Goal: Navigation & Orientation: Understand site structure

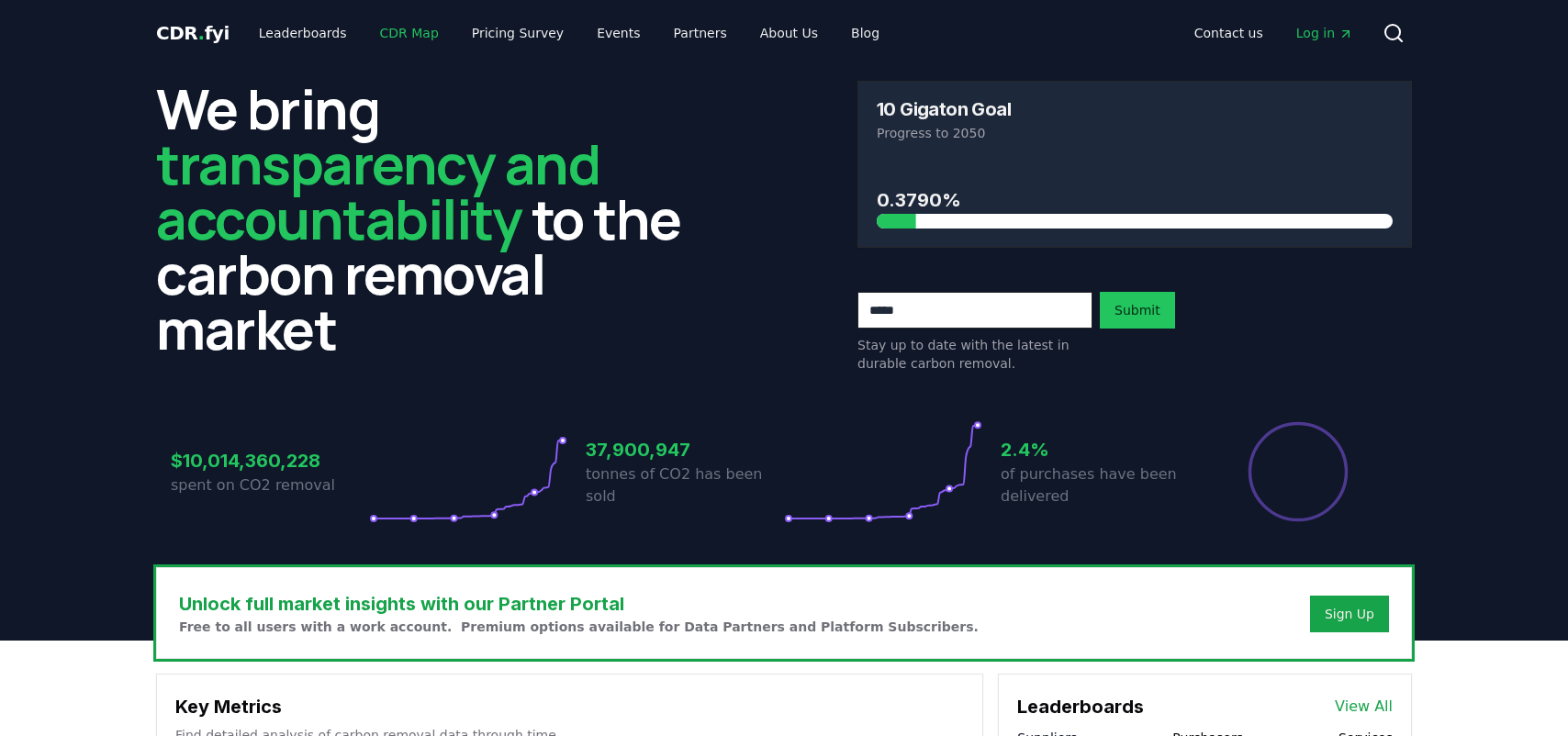
click at [393, 31] on link "CDR Map" at bounding box center [409, 33] width 88 height 33
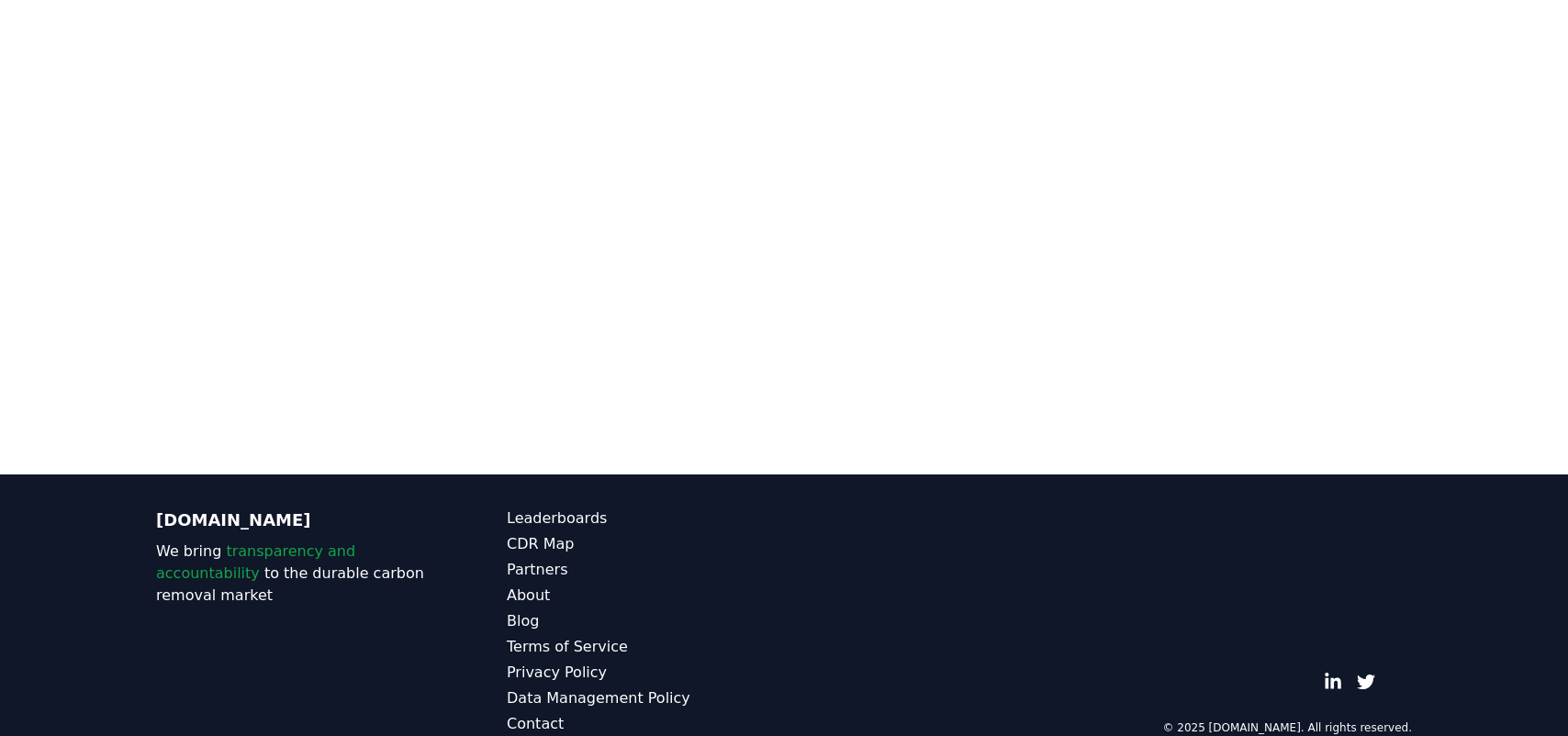
scroll to position [547, 0]
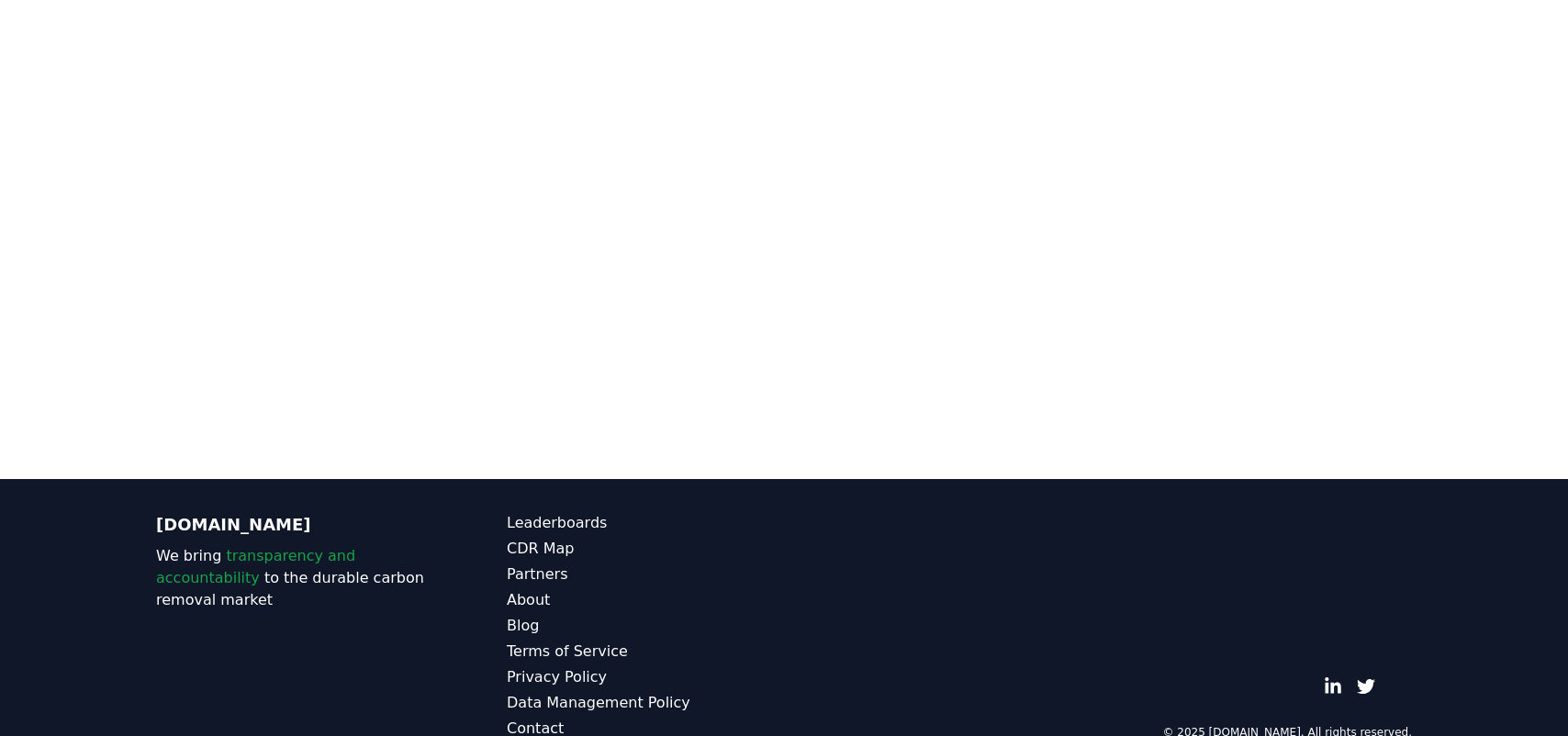
click at [1527, 157] on div at bounding box center [784, 111] width 1568 height 736
drag, startPoint x: 1521, startPoint y: 150, endPoint x: 1518, endPoint y: 287, distance: 137.0
click at [1518, 287] on div at bounding box center [784, 111] width 1568 height 736
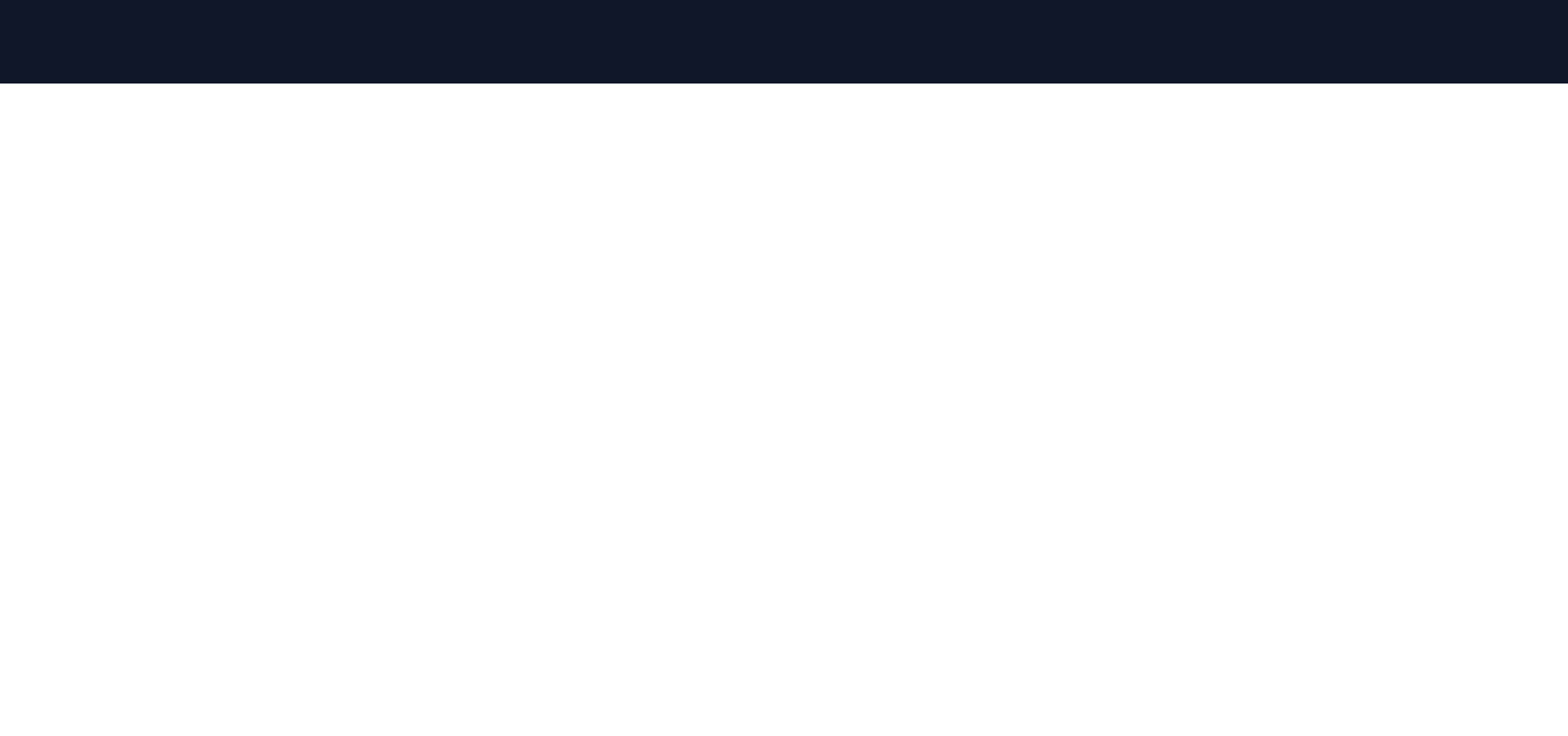
scroll to position [0, 0]
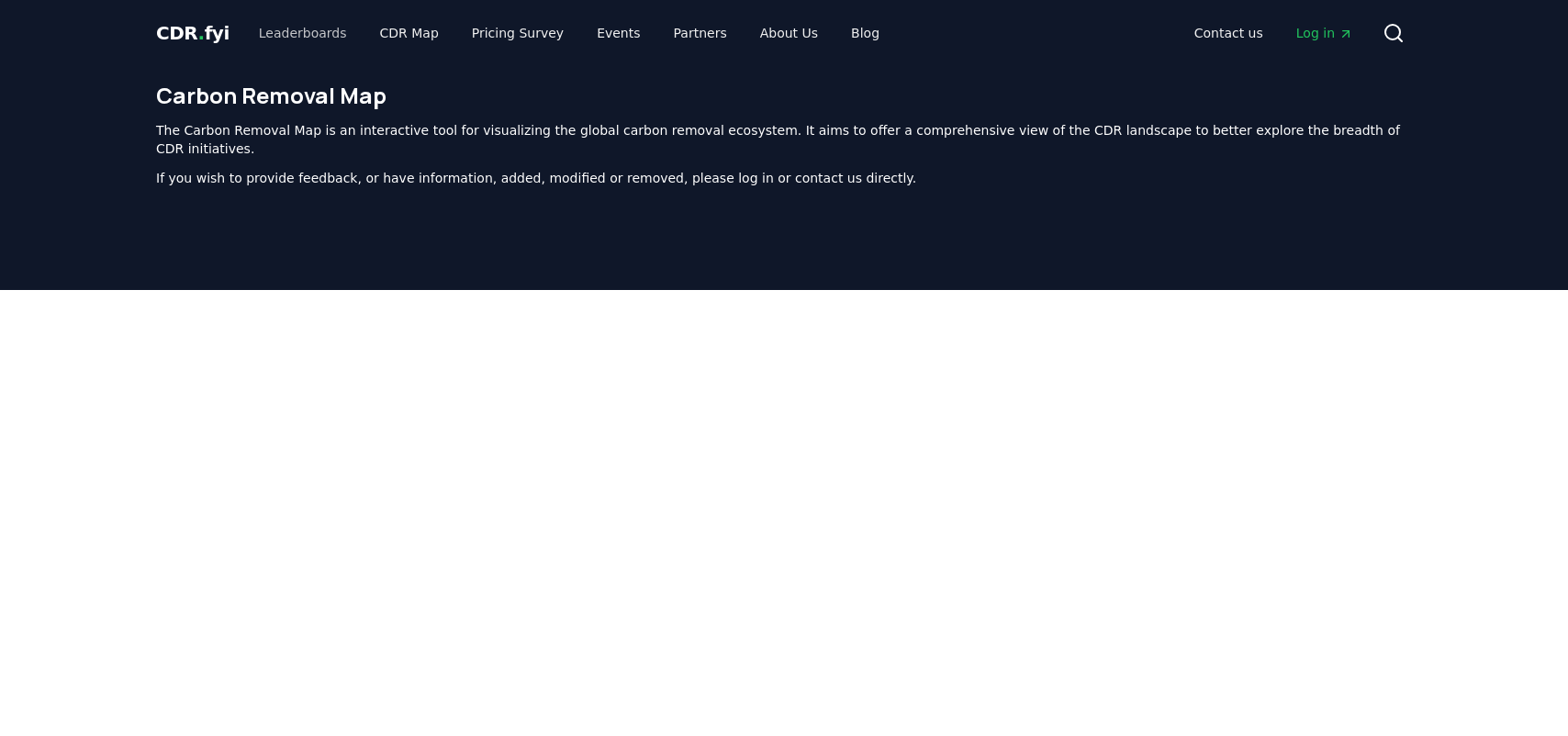
click at [272, 42] on link "Leaderboards" at bounding box center [302, 33] width 117 height 33
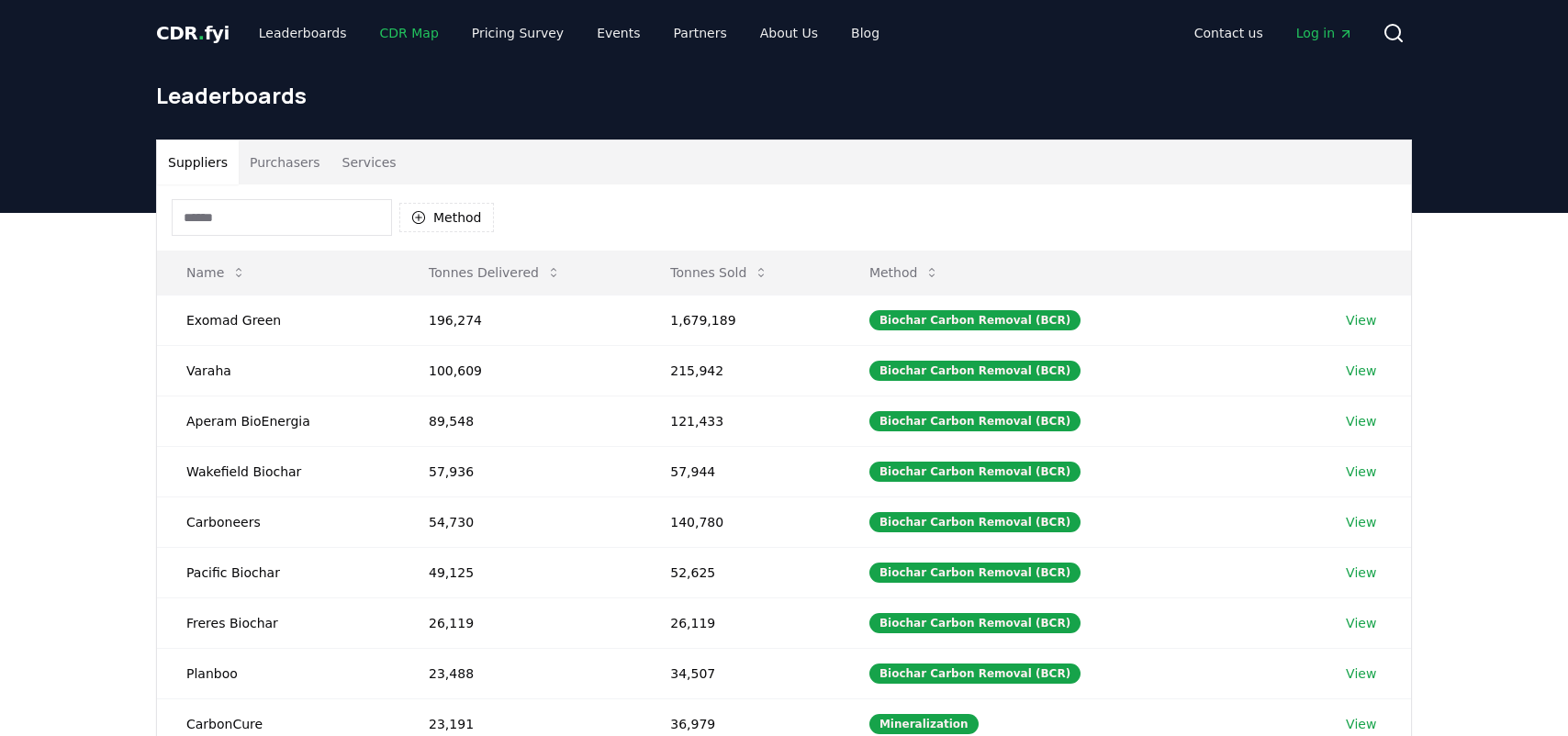
click at [382, 31] on link "CDR Map" at bounding box center [409, 33] width 88 height 33
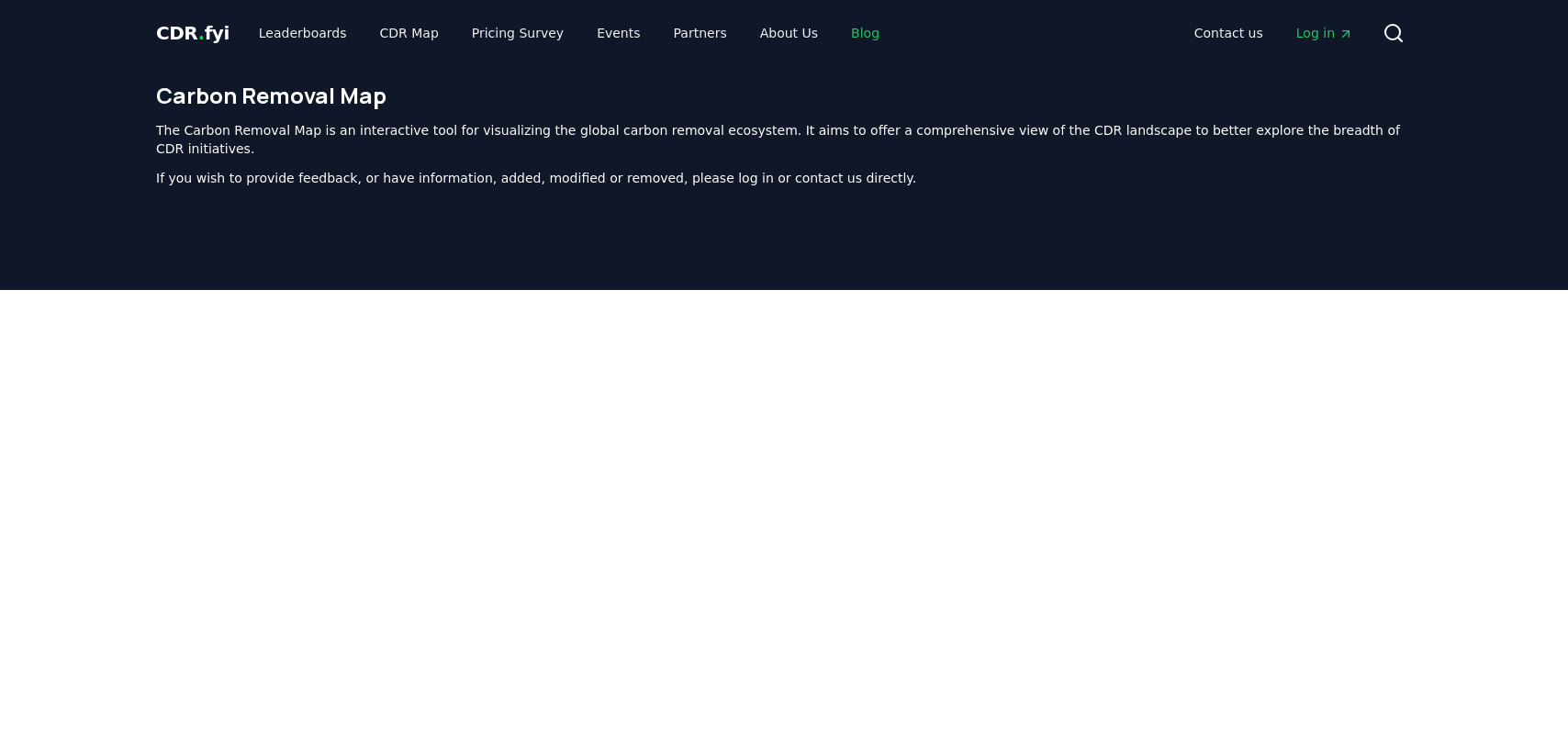
click at [844, 34] on link "Blog" at bounding box center [866, 33] width 58 height 33
